Goal: Browse casually

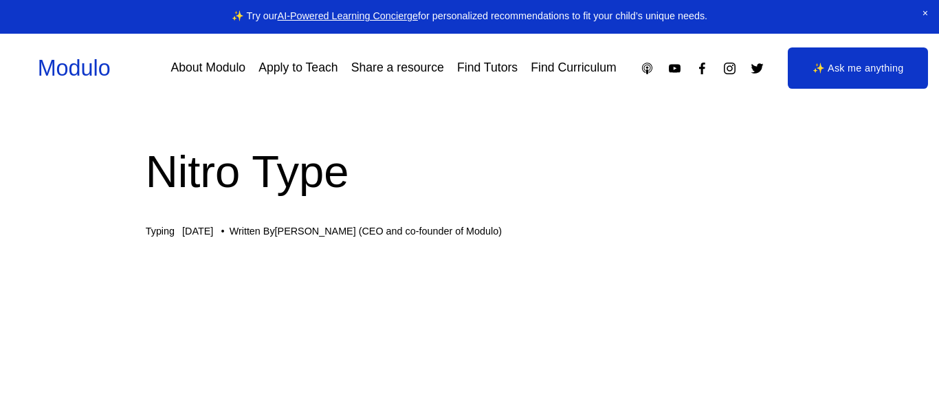
click at [717, 83] on div at bounding box center [772, 67] width 312 height 41
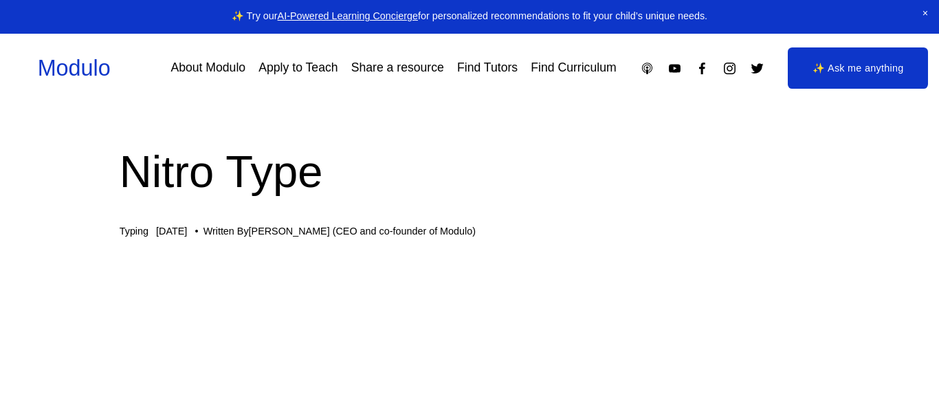
scroll to position [0, 27]
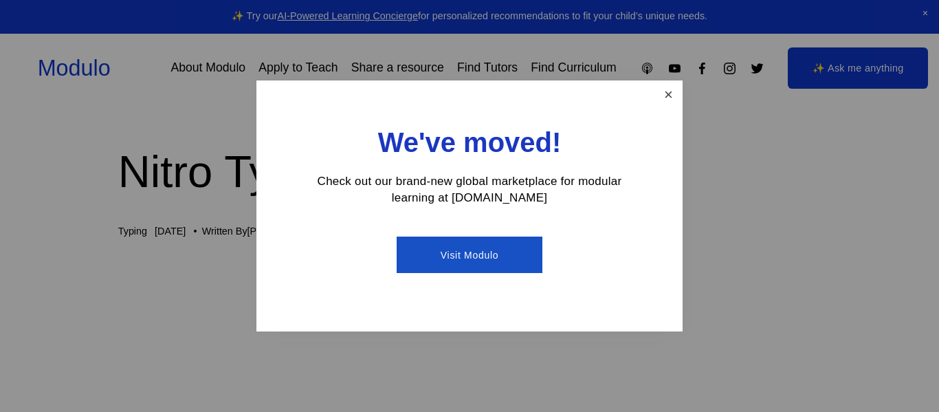
click at [659, 86] on link "Close" at bounding box center [668, 94] width 24 height 24
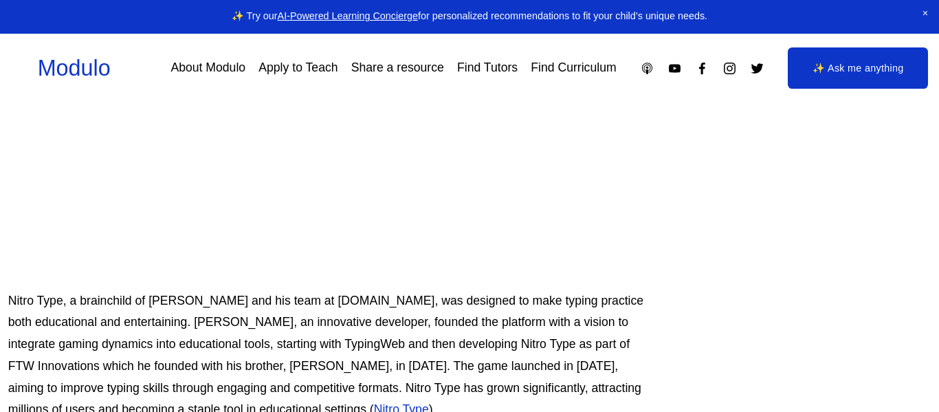
scroll to position [370, 137]
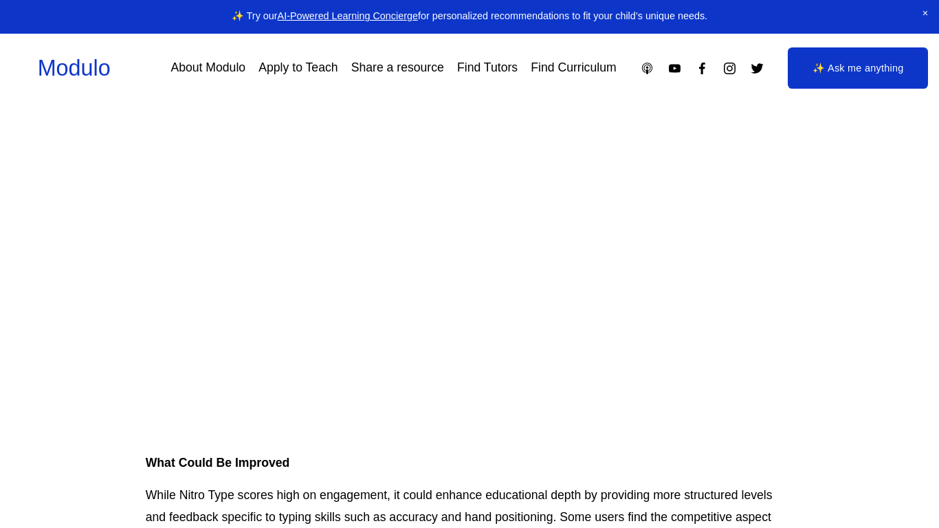
scroll to position [1493, 0]
